Goal: Communication & Community: Ask a question

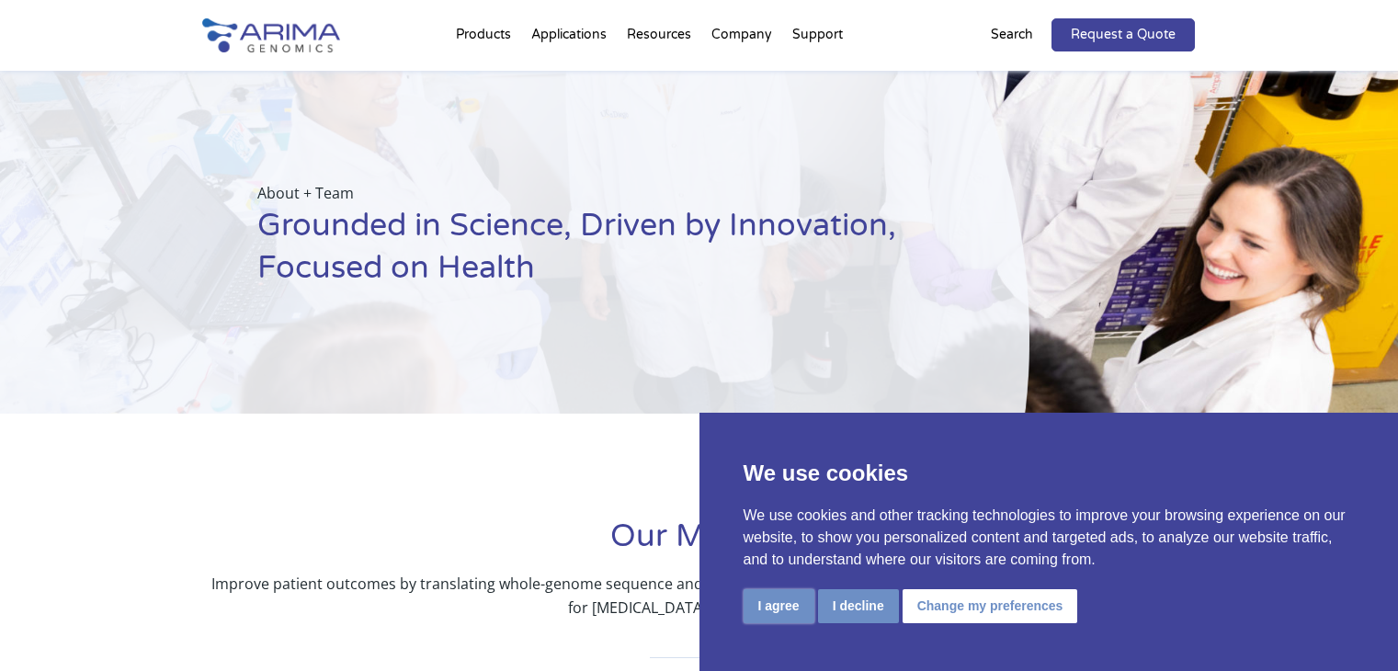
scroll to position [885, 0]
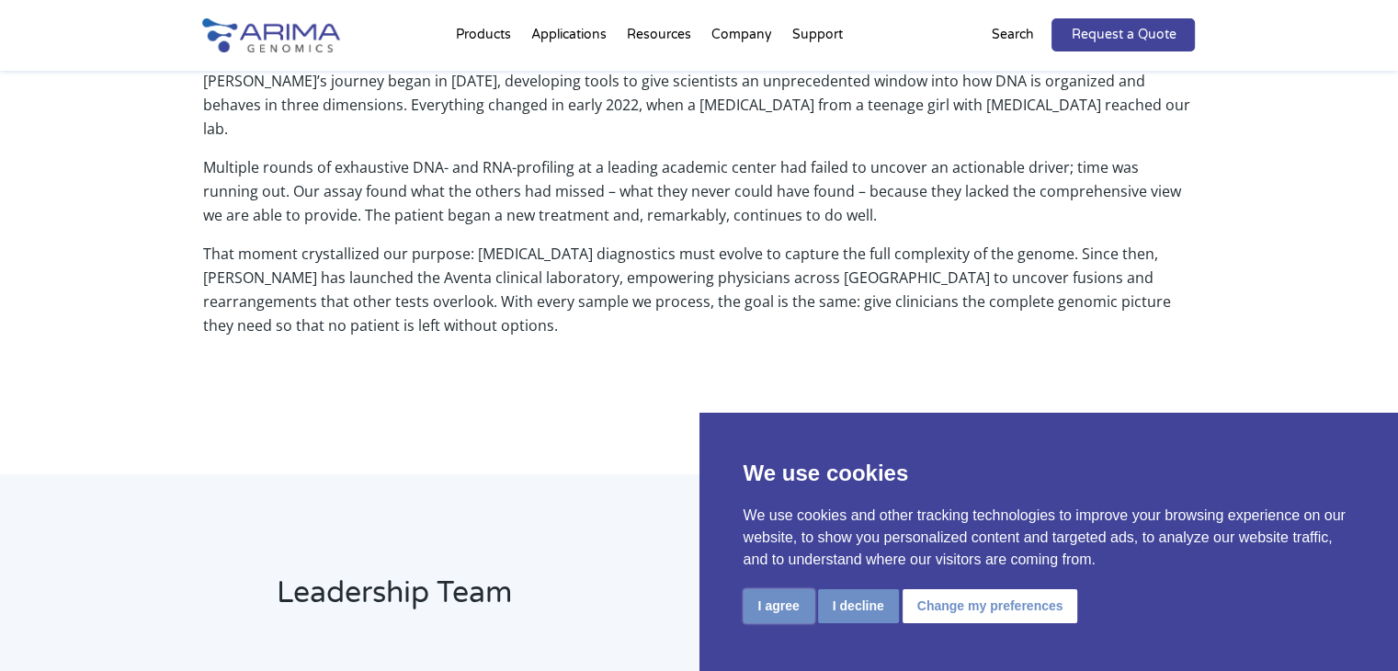
click at [793, 617] on button "I agree" at bounding box center [778, 606] width 71 height 34
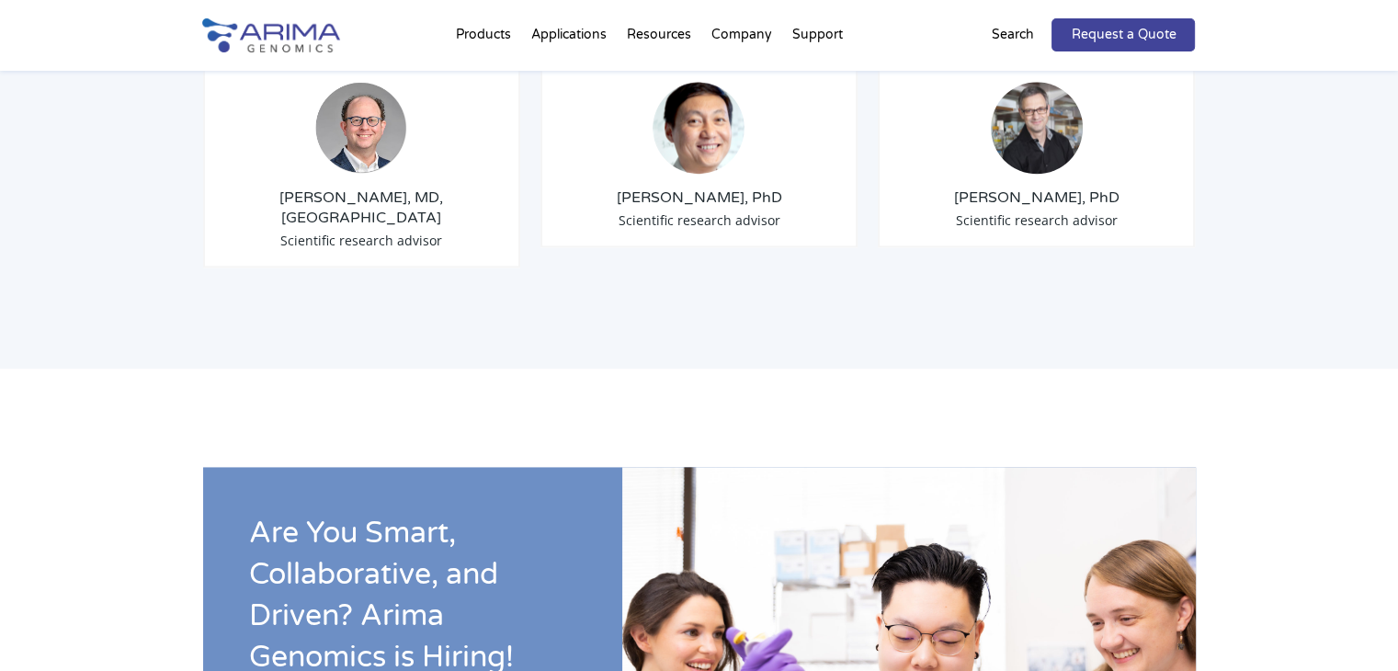
scroll to position [2498, 0]
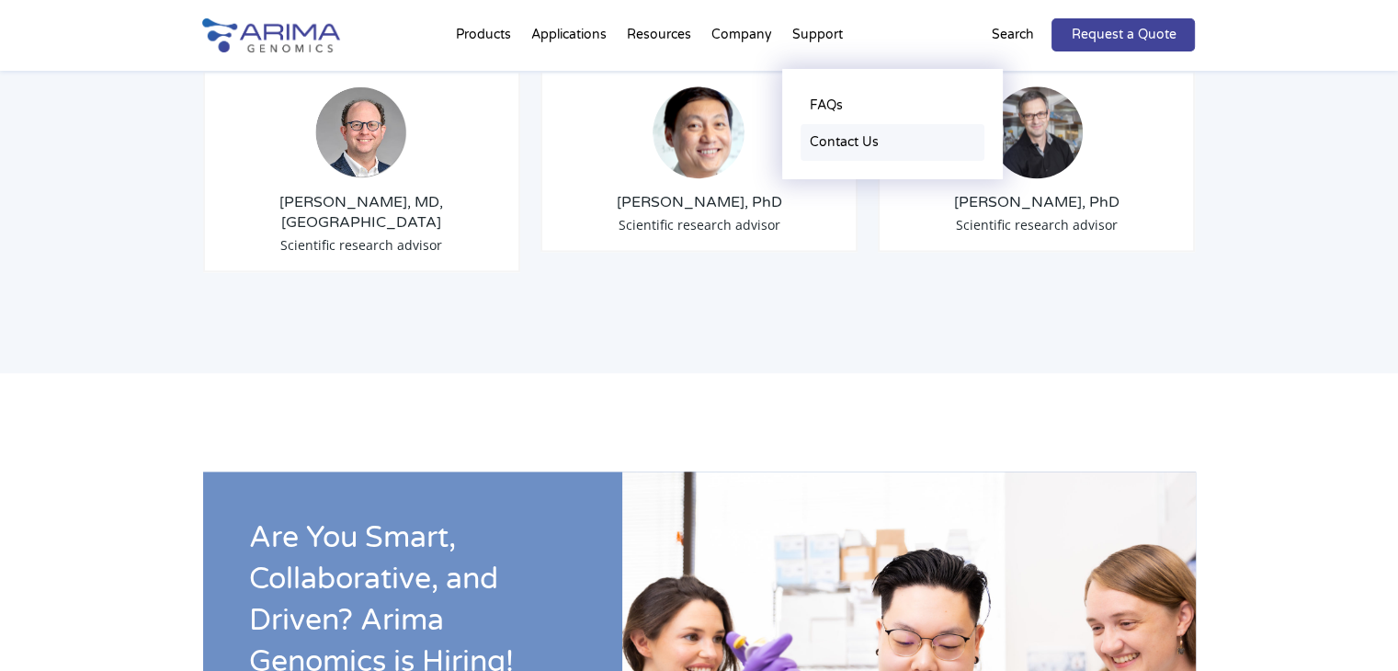
click at [841, 136] on link "Contact Us" at bounding box center [892, 142] width 184 height 37
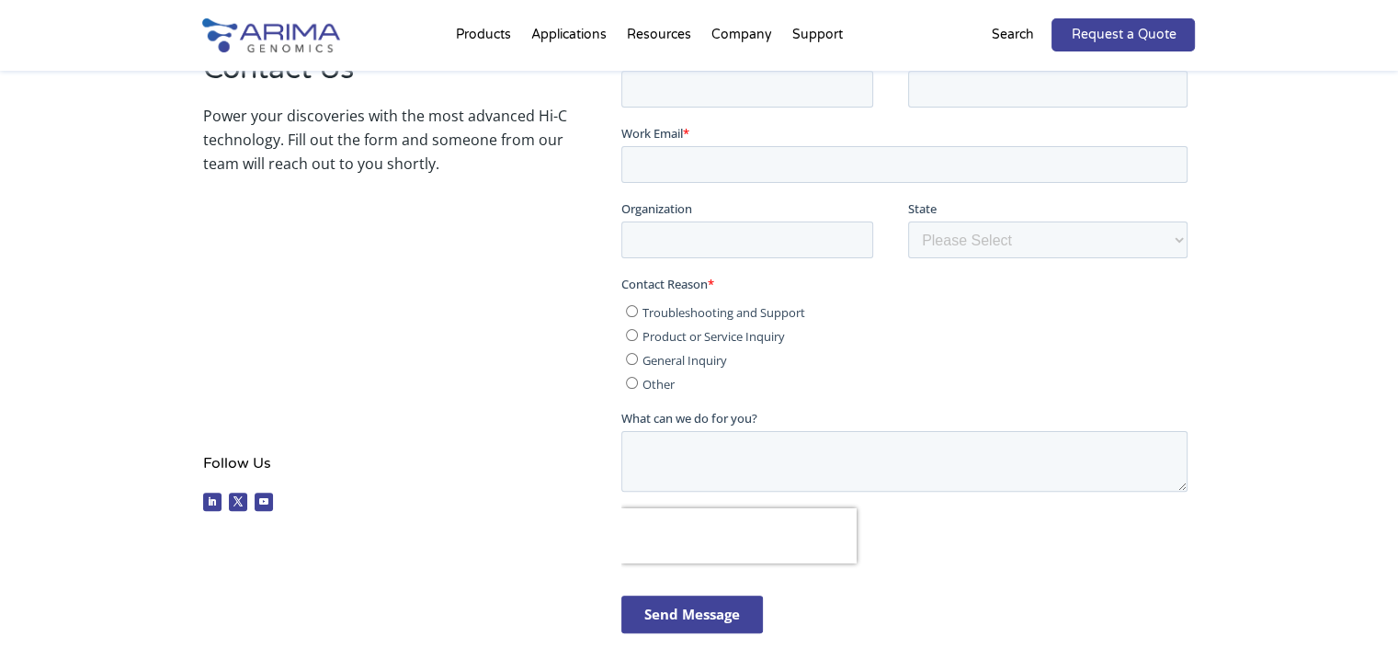
scroll to position [267, 0]
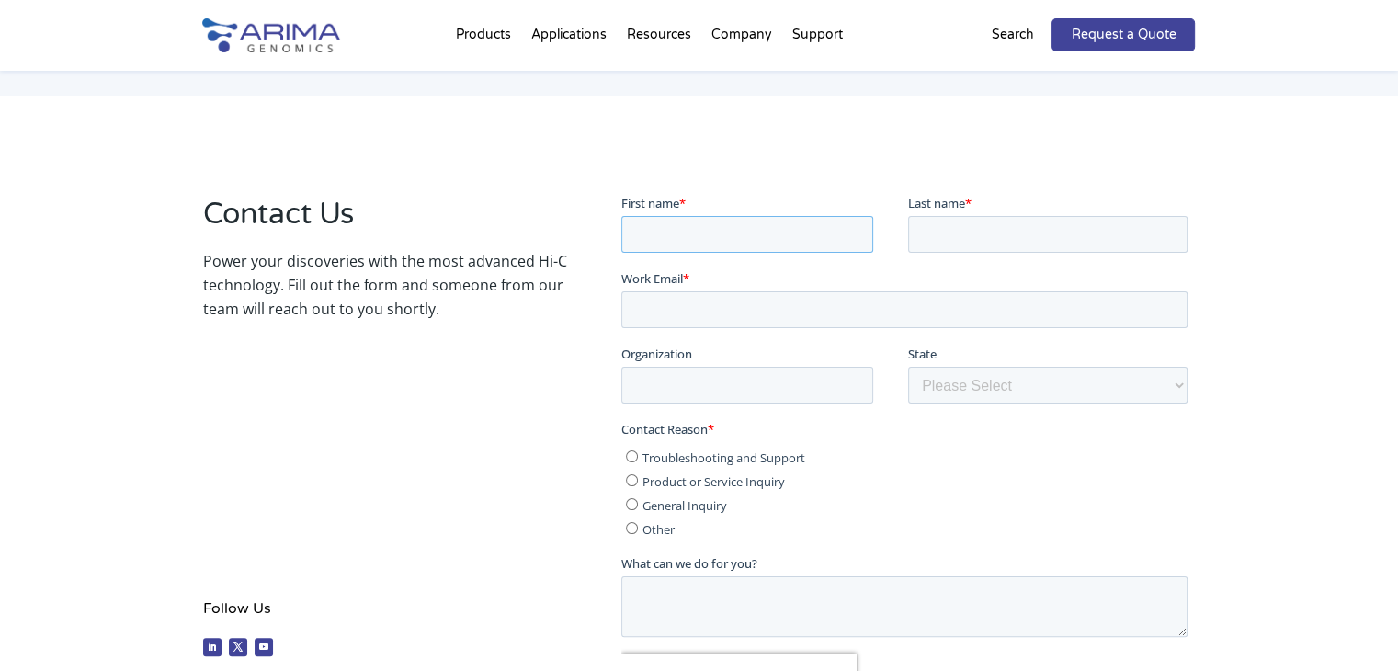
click at [645, 233] on input "First name *" at bounding box center [747, 233] width 252 height 37
type input "[PERSON_NAME]"
click at [983, 231] on input "Last name *" at bounding box center [1047, 233] width 279 height 37
type input "Grossel"
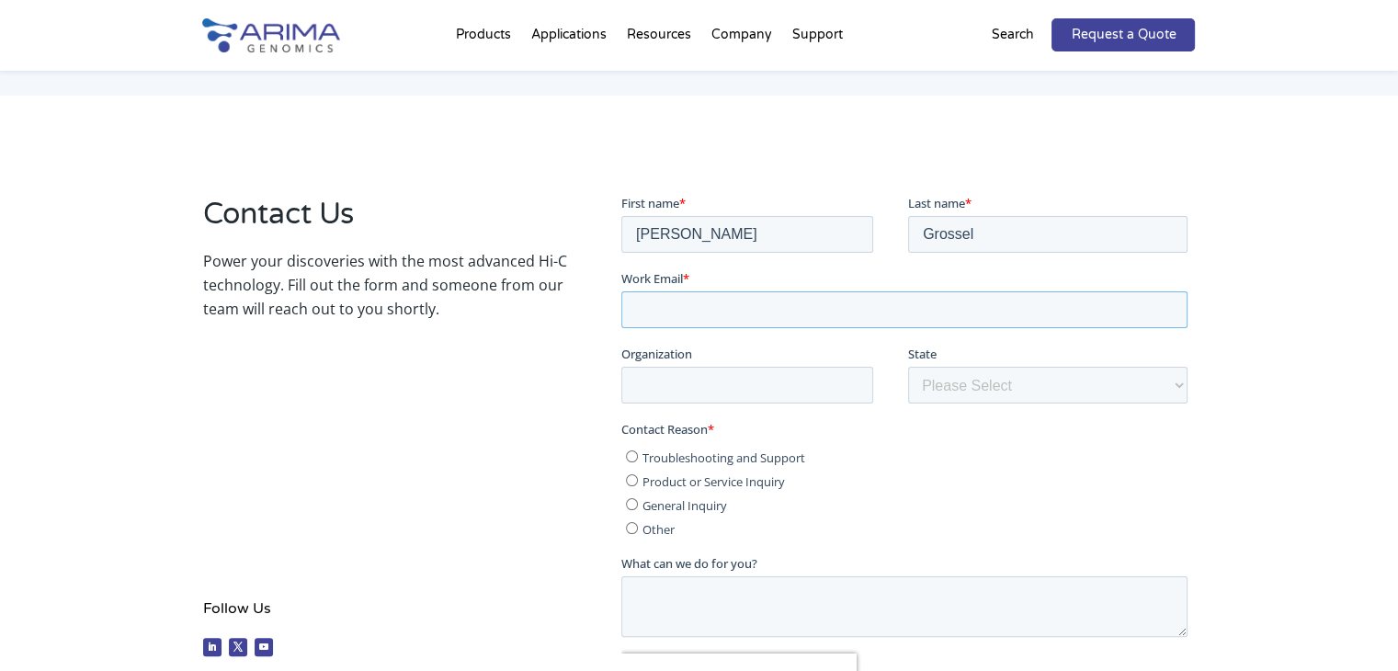
click at [933, 303] on input "Work Email *" at bounding box center [904, 308] width 566 height 37
type input "[EMAIL_ADDRESS][DOMAIN_NAME]"
click at [728, 378] on input "Organization" at bounding box center [747, 384] width 252 height 37
type input "[DOMAIN_NAME]"
click at [984, 359] on label "State" at bounding box center [1051, 353] width 287 height 18
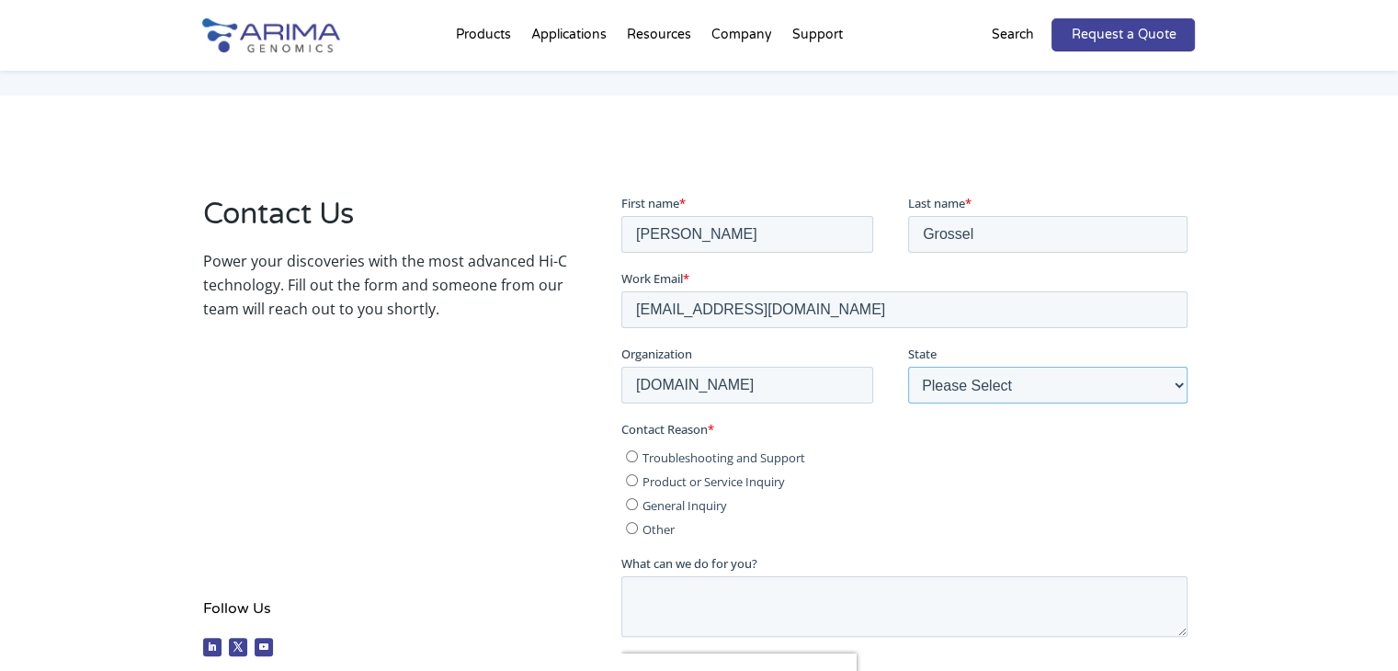
click at [984, 366] on select "Please Select Other/Non-US [US_STATE] [US_STATE] [US_STATE] [US_STATE] [US_STAT…" at bounding box center [1047, 384] width 279 height 37
click at [986, 378] on select "Please Select Other/Non-US [US_STATE] [US_STATE] [US_STATE] [US_STATE] [US_STAT…" at bounding box center [1047, 384] width 279 height 37
select select "[US_STATE]"
click at [908, 366] on select "Please Select Other/Non-US [US_STATE] [US_STATE] [US_STATE] [US_STATE] [US_STAT…" at bounding box center [1047, 384] width 279 height 37
click at [642, 501] on span "General Inquiry" at bounding box center [684, 504] width 85 height 17
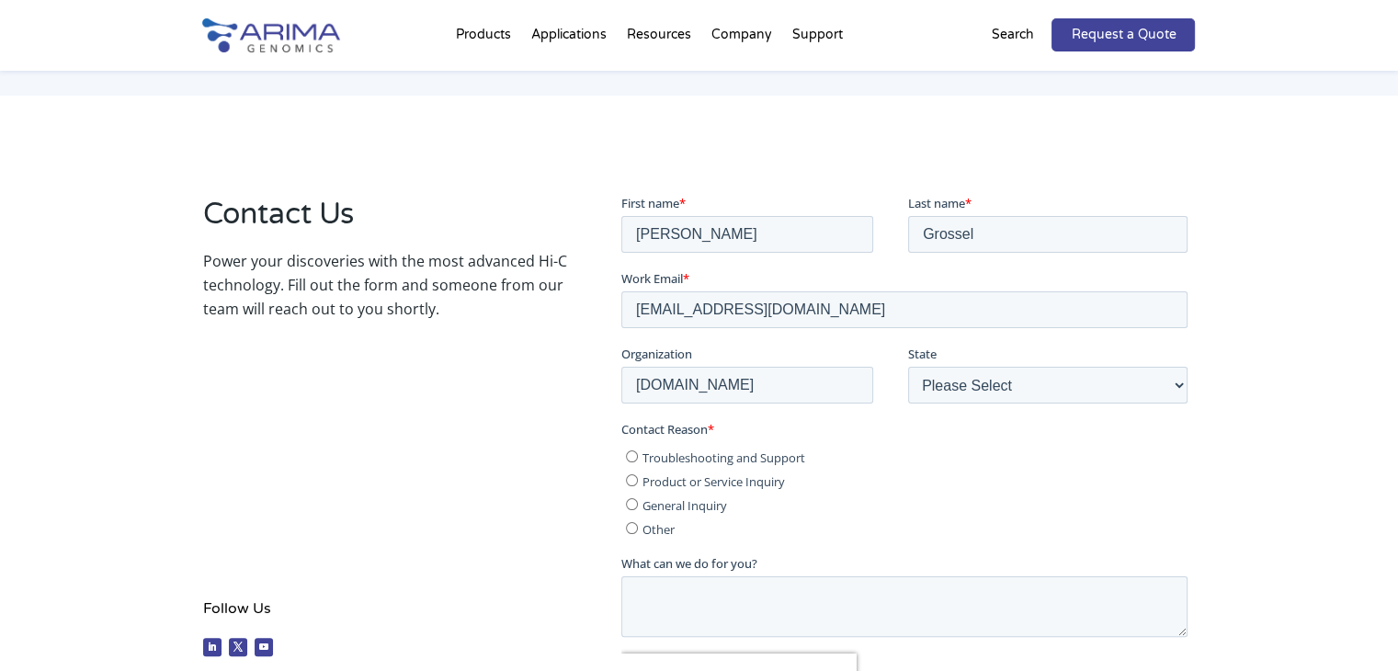
click at [638, 501] on input "General Inquiry" at bounding box center [632, 503] width 12 height 12
radio input "true"
click at [679, 602] on textarea "What can we do for you?" at bounding box center [904, 605] width 566 height 61
paste textarea "Lore Ipsu, D sita cons adipisc elits doe temp. In utla et Dolore Magnaal, eni A…"
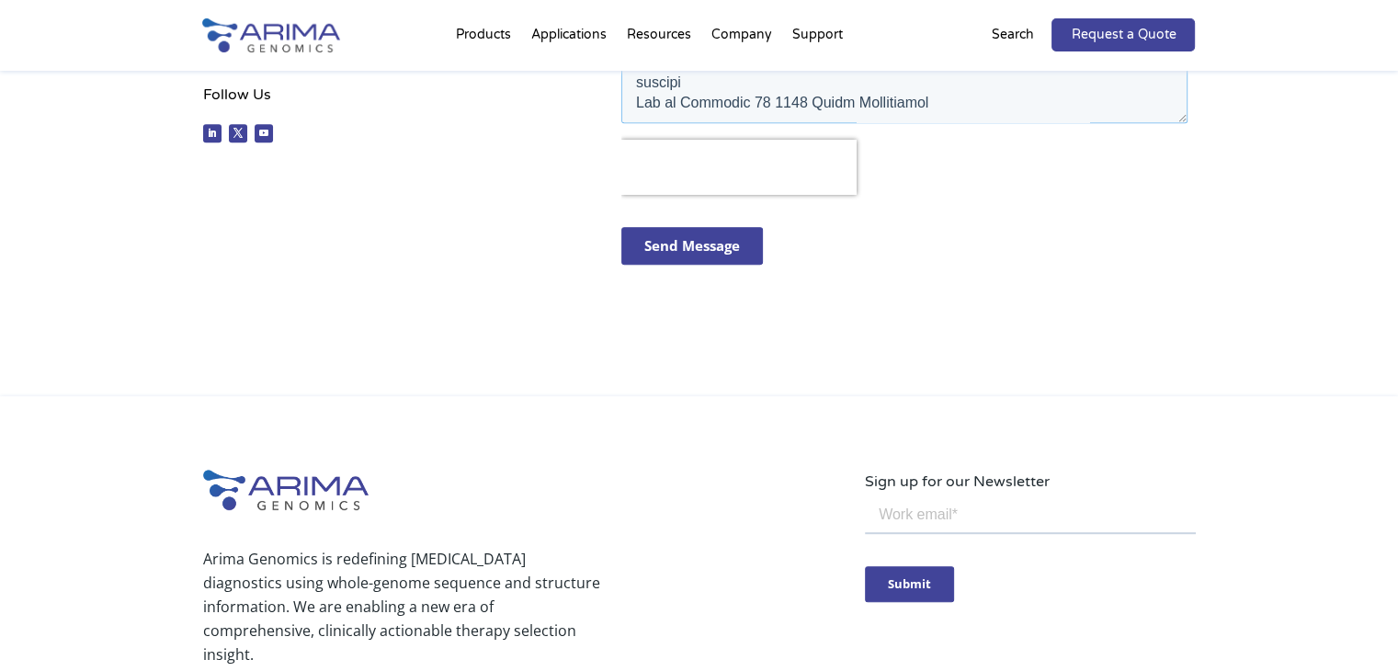
scroll to position [781, 0]
drag, startPoint x: 348, startPoint y: 239, endPoint x: 242, endPoint y: 552, distance: 331.0
click at [242, 552] on p "Arima Genomics is redefining [MEDICAL_DATA] diagnostics using whole-genome sequ…" at bounding box center [401, 605] width 397 height 119
drag, startPoint x: 242, startPoint y: 552, endPoint x: 265, endPoint y: 553, distance: 23.0
click at [265, 553] on p "Arima Genomics is redefining [MEDICAL_DATA] diagnostics using whole-genome sequ…" at bounding box center [401, 605] width 397 height 119
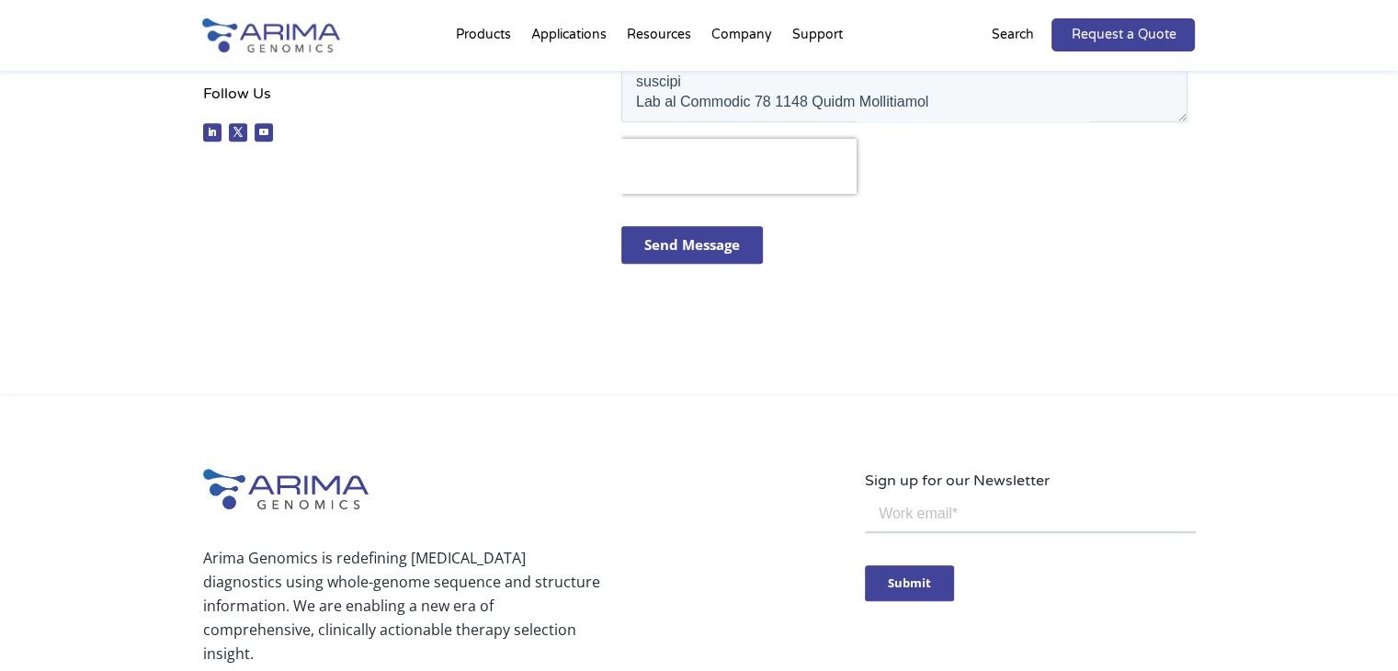
click at [219, 555] on p "Arima Genomics is redefining [MEDICAL_DATA] diagnostics using whole-genome sequ…" at bounding box center [401, 605] width 397 height 119
drag, startPoint x: 219, startPoint y: 555, endPoint x: 257, endPoint y: 557, distance: 38.6
click at [257, 557] on p "Arima Genomics is redefining [MEDICAL_DATA] diagnostics using whole-genome sequ…" at bounding box center [401, 605] width 397 height 119
copy p "Arima Genomics"
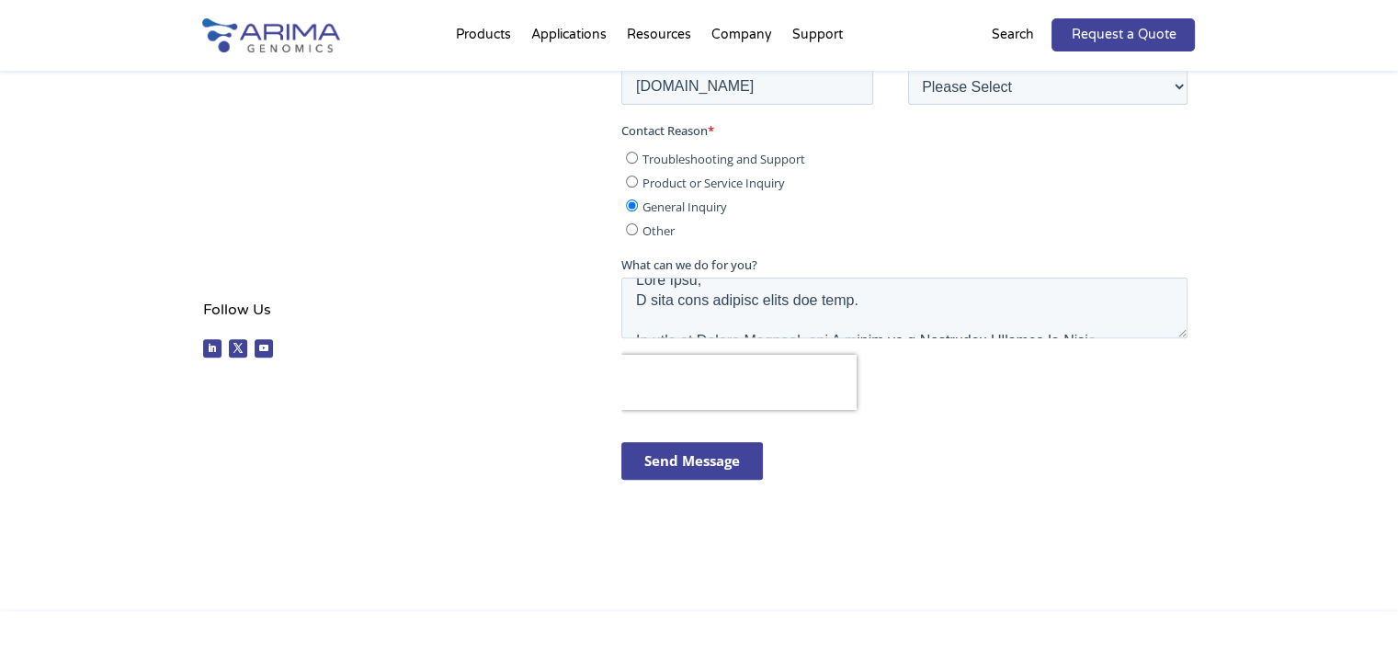
scroll to position [0, 0]
click at [673, 296] on textarea "What can we do for you?" at bounding box center [904, 308] width 566 height 61
paste textarea "Arima Genomics"
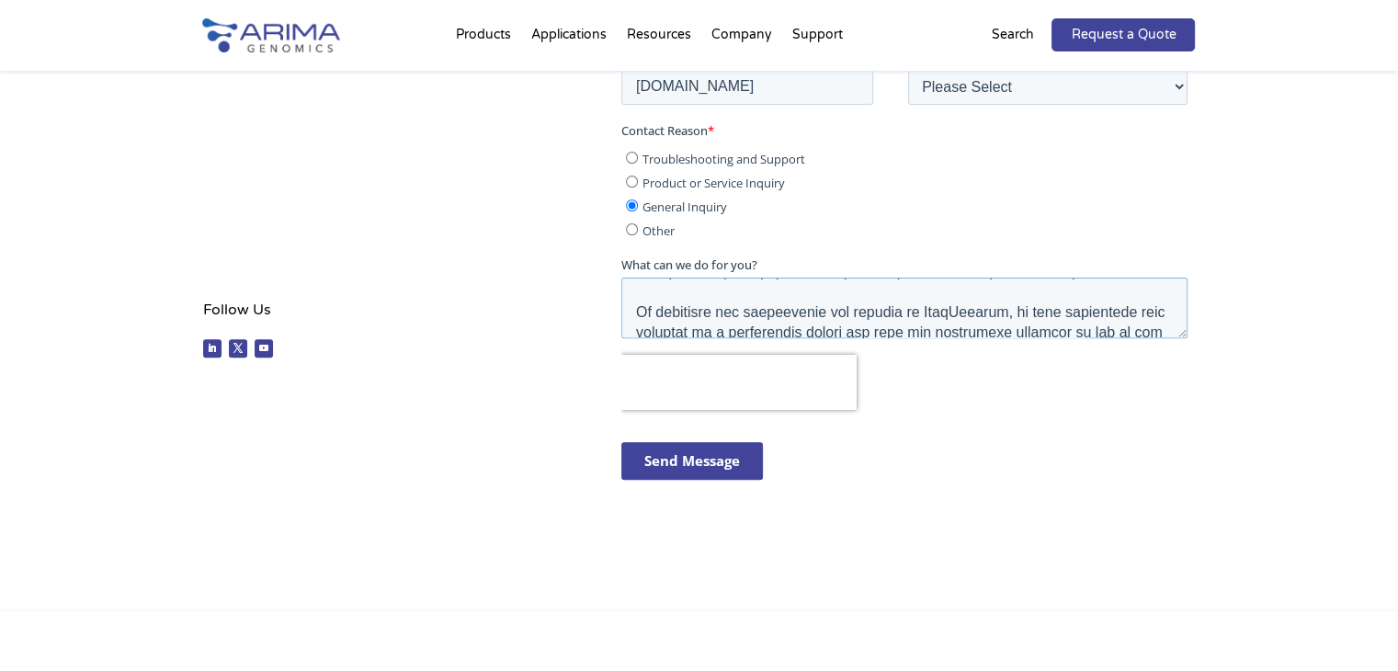
scroll to position [276, 0]
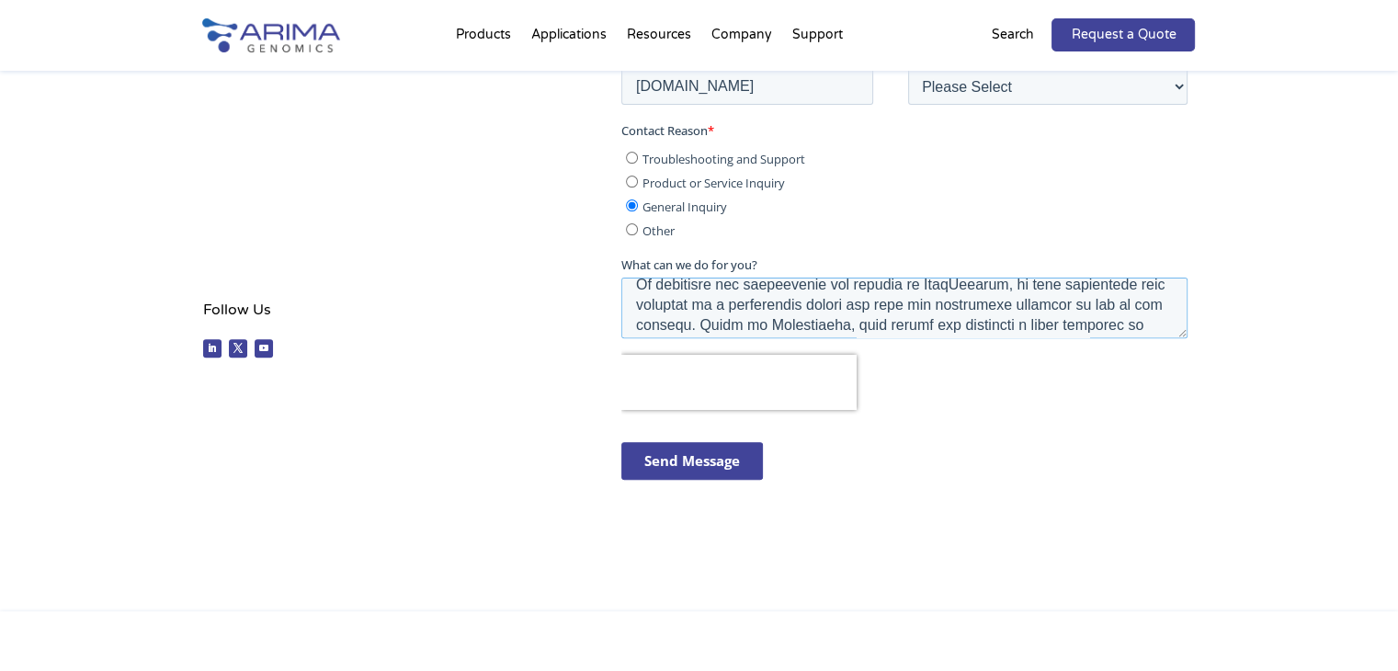
click at [941, 295] on textarea "What can we do for you?" at bounding box center [904, 308] width 566 height 61
paste textarea "Arima Genomics"
type textarea "Dear Arima Genomics Team, I hope this message finds you well. My name is [PERSO…"
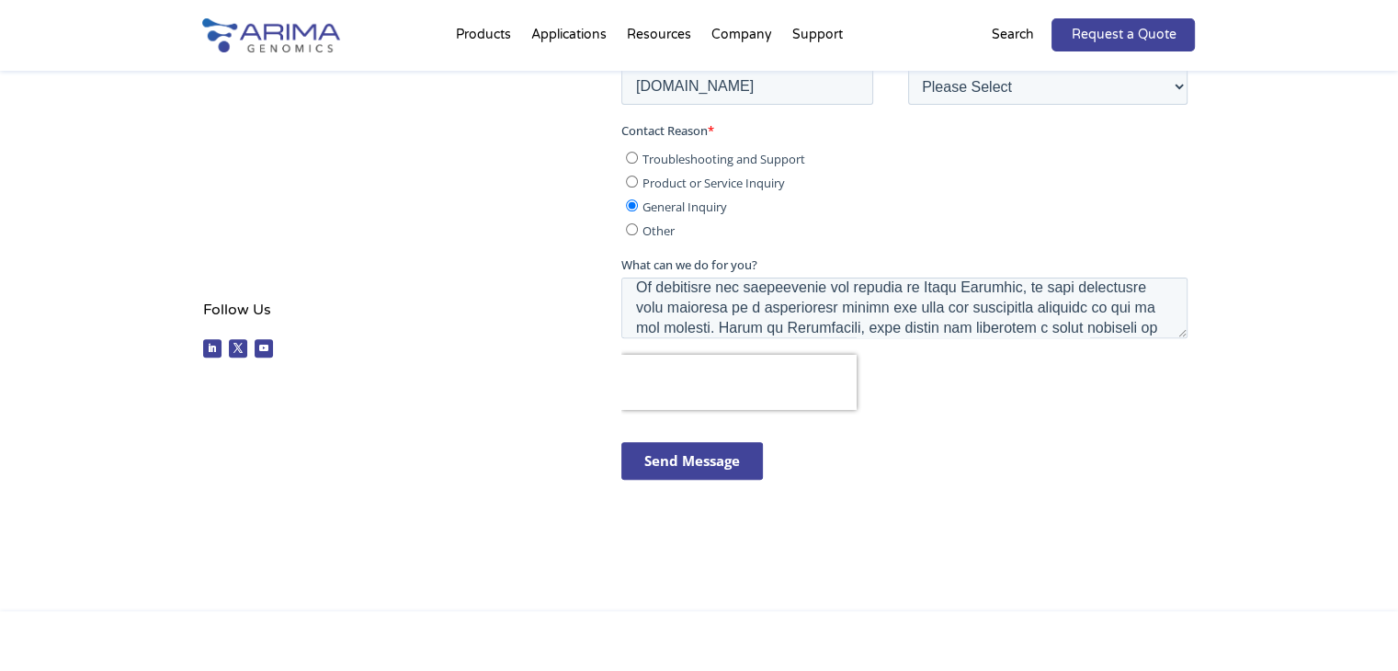
click at [749, 449] on input "Send Message" at bounding box center [692, 461] width 142 height 38
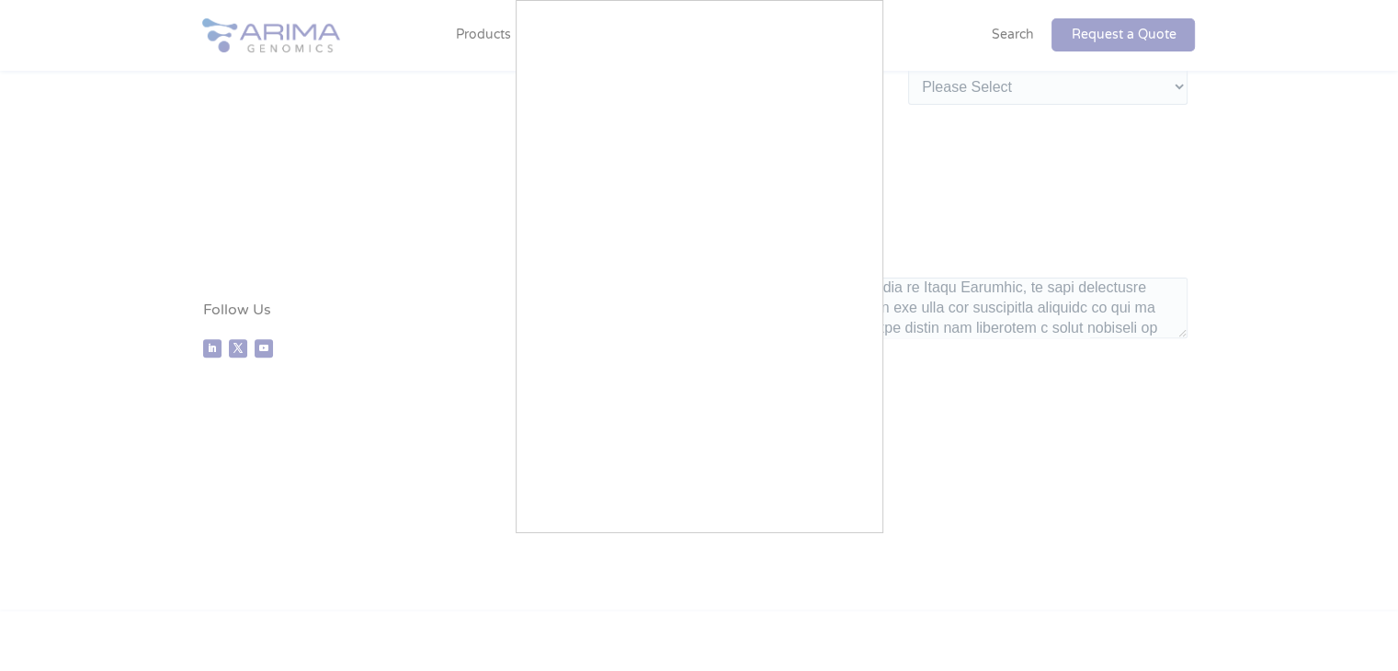
scroll to position [381, 0]
